Goal: Information Seeking & Learning: Learn about a topic

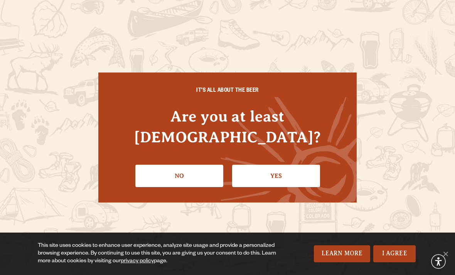
click at [293, 165] on link "Yes" at bounding box center [276, 176] width 88 height 22
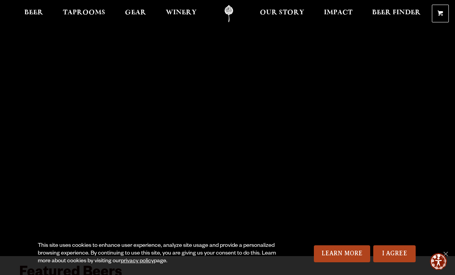
click at [182, 14] on span "Winery" at bounding box center [181, 13] width 31 height 6
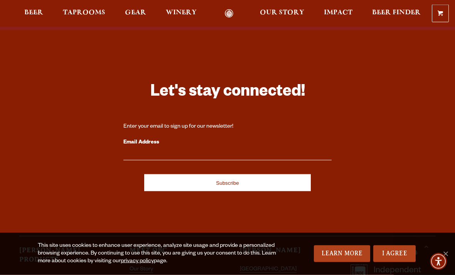
scroll to position [2081, 0]
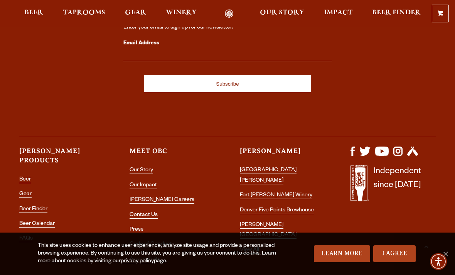
click at [144, 197] on link "[PERSON_NAME] Careers" at bounding box center [162, 200] width 65 height 7
click at [142, 197] on link "[PERSON_NAME] Careers" at bounding box center [162, 200] width 65 height 7
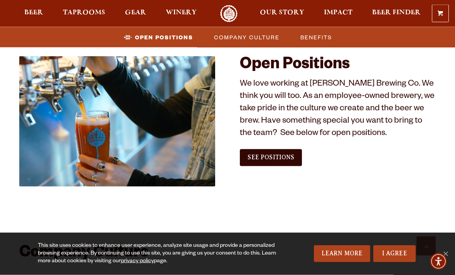
scroll to position [414, 0]
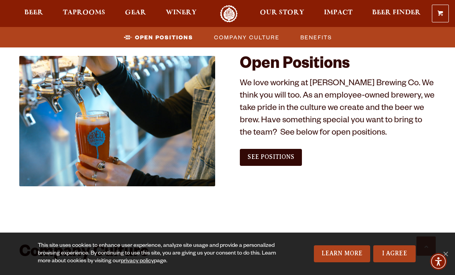
click at [288, 156] on span "See Positions" at bounding box center [270, 156] width 47 height 7
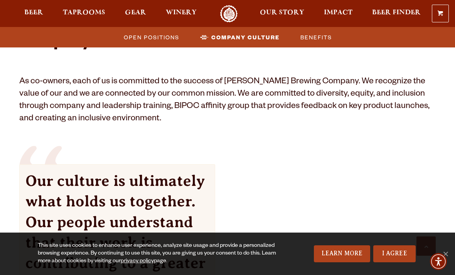
scroll to position [620, 0]
